Goal: Use online tool/utility: Utilize a website feature to perform a specific function

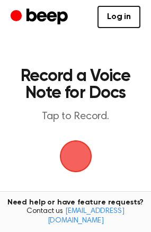
click at [70, 145] on span "button" at bounding box center [74, 155] width 45 height 45
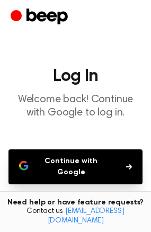
click at [71, 166] on button "Continue with Google" at bounding box center [75, 166] width 134 height 35
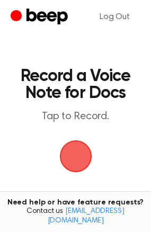
click at [76, 154] on span "button" at bounding box center [76, 156] width 38 height 38
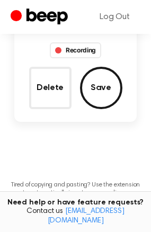
scroll to position [127, 0]
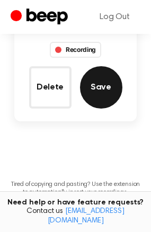
click at [105, 97] on button "Save" at bounding box center [101, 87] width 42 height 42
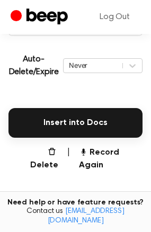
scroll to position [228, 0]
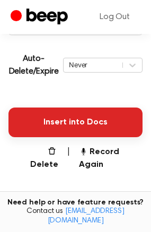
click at [83, 131] on button "Insert into Docs" at bounding box center [75, 122] width 134 height 30
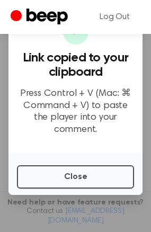
scroll to position [92, 0]
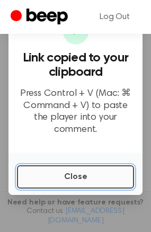
click at [42, 168] on button "Close" at bounding box center [75, 176] width 117 height 23
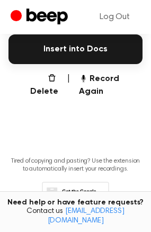
scroll to position [297, 0]
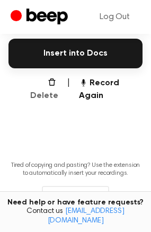
click at [38, 78] on button "Delete" at bounding box center [39, 89] width 37 height 25
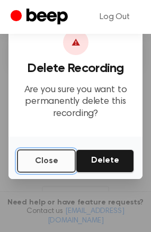
click at [64, 158] on button "Close" at bounding box center [46, 160] width 59 height 23
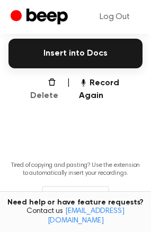
click at [32, 83] on button "Delete" at bounding box center [39, 89] width 37 height 25
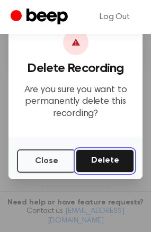
click at [102, 166] on button "Delete" at bounding box center [105, 160] width 58 height 23
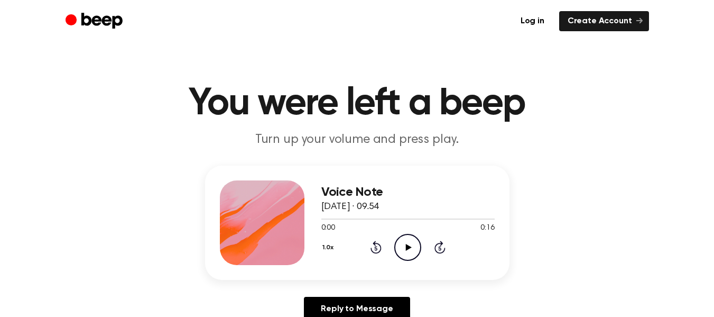
click at [399, 248] on icon "Play Audio" at bounding box center [407, 247] width 27 height 27
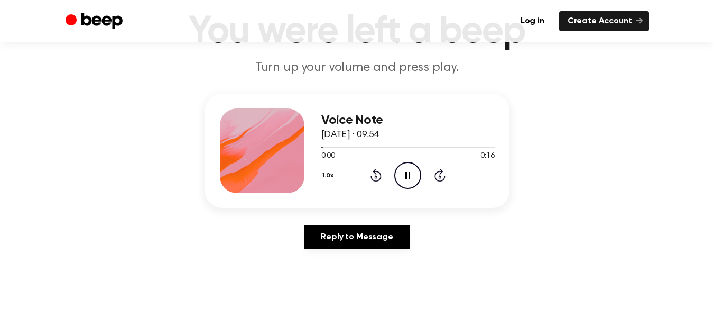
scroll to position [72, 0]
